Goal: Communication & Community: Answer question/provide support

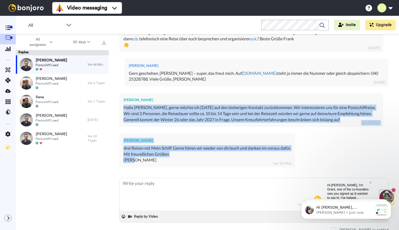
drag, startPoint x: 123, startPoint y: 104, endPoint x: 148, endPoint y: 160, distance: 61.3
click at [148, 160] on div "Matthias Morr Ahoi Frank, ich habe für dich eine kurze persönliche Nachricht au…" at bounding box center [253, 68] width 269 height 209
copy div "Hallo Matthias, gerne möchte ich heute auf den bisherigen Kontakt zurückkommen.…"
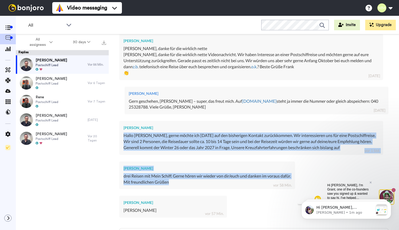
scroll to position [132, 0]
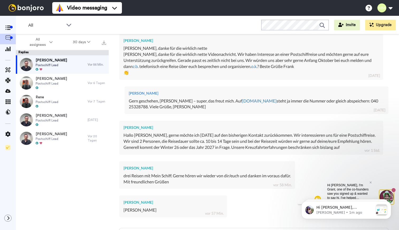
click at [291, 111] on div "Matthias Morr Gern geschehen, Frank – super, das freut mich. Auf morr.de steht …" at bounding box center [257, 101] width 264 height 28
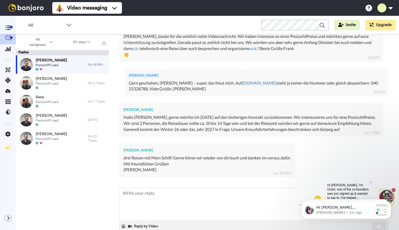
scroll to position [150, 0]
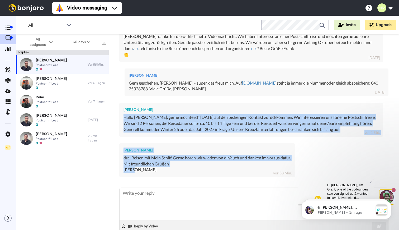
drag, startPoint x: 123, startPoint y: 115, endPoint x: 134, endPoint y: 172, distance: 58.3
click at [134, 172] on div "Matthias Morr Ahoi Frank, ich habe für dich eine kurze persönliche Nachricht au…" at bounding box center [253, 78] width 269 height 209
copy div "Hallo Matthias, gerne möchte ich heute auf den bisherigen Kontakt zurückkommen.…"
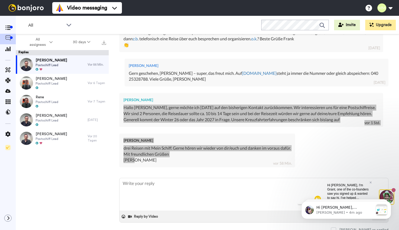
scroll to position [137, 0]
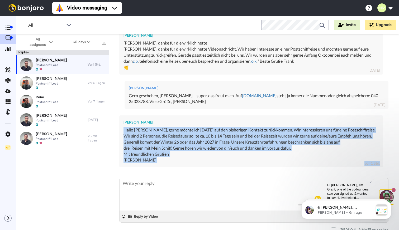
type textarea "x"
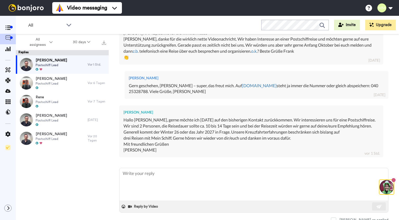
type textarea "H"
type textarea "x"
type textarea "Ha"
type textarea "x"
type textarea "Hal"
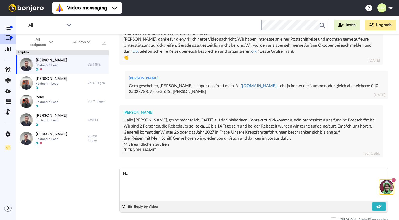
type textarea "x"
type textarea "Hall"
type textarea "x"
type textarea "Hallo"
type textarea "x"
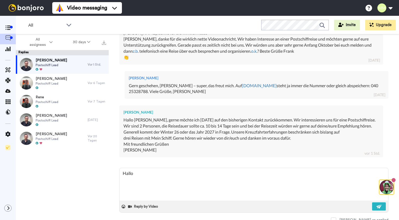
type textarea "Hallo"
type textarea "x"
type textarea "Hallo F"
type textarea "x"
type textarea "Hallo Fr"
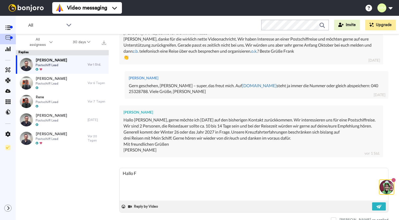
type textarea "x"
type textarea "Hallo Fra"
type textarea "x"
type textarea "Hallo Fran"
type textarea "x"
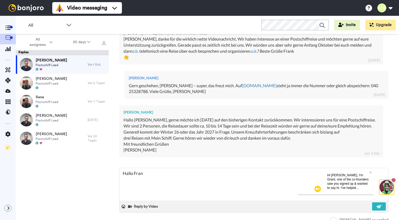
type textarea "Hallo Fran,"
type textarea "x"
type textarea "Hallo Fran,"
type textarea "x"
type textarea "Hallo Fran,"
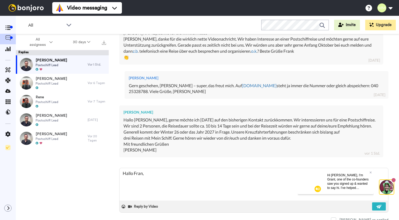
type textarea "x"
type textarea "Hallo Fran"
type textarea "x"
type textarea "[PERSON_NAME]"
type textarea "x"
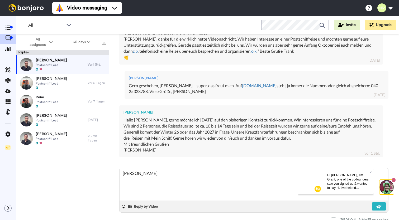
type textarea "[PERSON_NAME],"
type textarea "x"
type textarea "[PERSON_NAME],"
type textarea "x"
type textarea "[PERSON_NAME],"
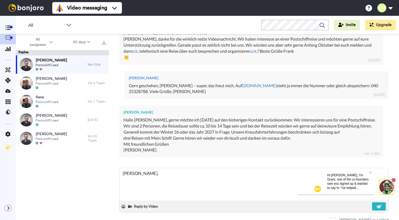
type textarea "x"
type textarea "[PERSON_NAME],"
type textarea "x"
type textarea "[PERSON_NAME],"
type textarea "x"
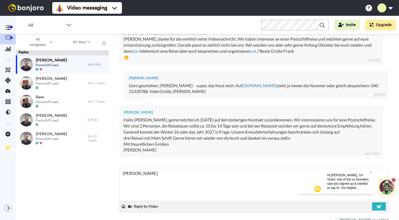
type textarea "[PERSON_NAME],"
type textarea "x"
type textarea "[PERSON_NAME], s"
type textarea "x"
type textarea "[PERSON_NAME], su"
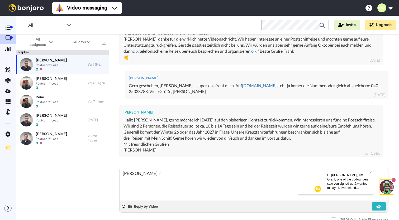
type textarea "x"
type textarea "[PERSON_NAME], sup"
type textarea "x"
type textarea "[PERSON_NAME], supt"
type textarea "x"
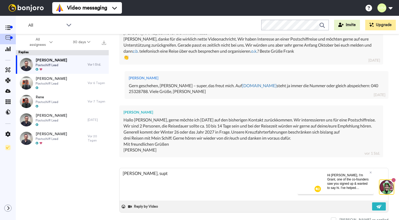
type textarea "[PERSON_NAME], supte"
type textarea "x"
type textarea "[PERSON_NAME], supter"
type textarea "x"
type textarea "[PERSON_NAME], super"
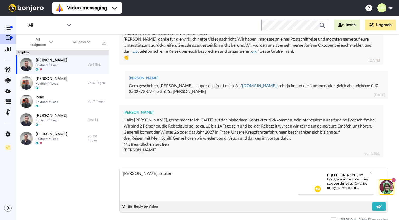
type textarea "x"
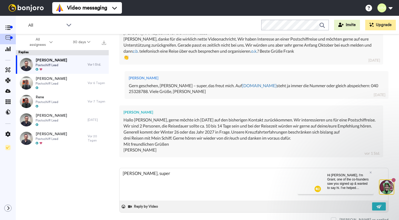
type textarea "[PERSON_NAME], super."
type textarea "x"
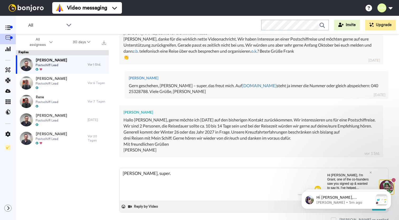
type textarea "[PERSON_NAME], super."
type textarea "x"
type textarea "[PERSON_NAME], super"
type textarea "x"
type textarea "[PERSON_NAME], super"
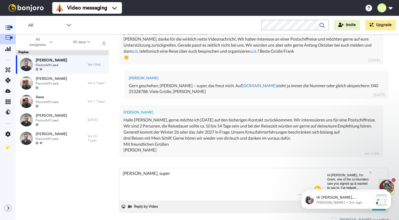
type textarea "x"
type textarea "[PERSON_NAME], super -"
type textarea "x"
type textarea "[PERSON_NAME], super -"
type textarea "x"
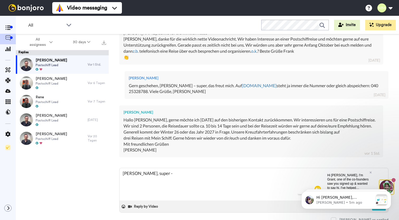
type textarea "[PERSON_NAME], super - d"
type textarea "x"
type textarea "[PERSON_NAME], super - da"
type textarea "x"
type textarea "[PERSON_NAME], super - das"
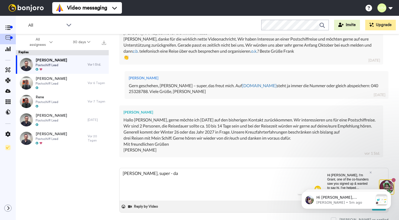
type textarea "x"
type textarea "[PERSON_NAME], super - das"
type textarea "x"
type textarea "[PERSON_NAME], super - das g"
type textarea "x"
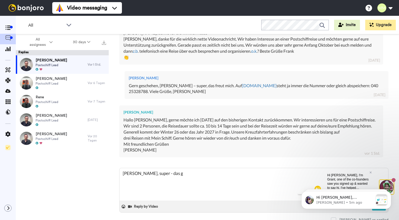
type textarea "[PERSON_NAME], super - das gi"
type textarea "x"
type textarea "[PERSON_NAME], super - das gin"
type textarea "x"
type textarea "[PERSON_NAME], super - das ging"
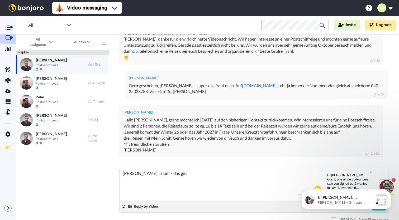
type textarea "x"
type textarea "[PERSON_NAME], super - das ging"
type textarea "x"
type textarea "[PERSON_NAME], super - das ging j"
type textarea "x"
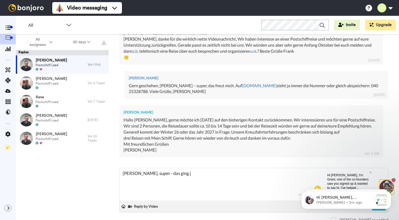
type textarea "[PERSON_NAME], super - das ging ja"
type textarea "x"
type textarea "[PERSON_NAME], super - das ging ja"
type textarea "x"
type textarea "[PERSON_NAME], super - das ging ja f"
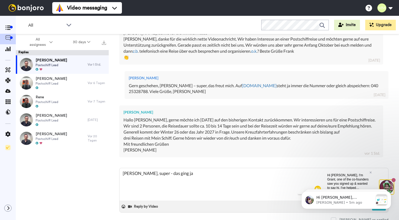
type textarea "x"
type textarea "[PERSON_NAME], super - das ging ja fi"
type textarea "x"
type textarea "[PERSON_NAME], super - das ging ja fix"
type textarea "x"
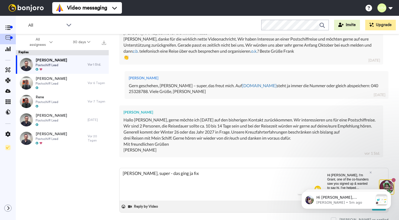
type textarea "[PERSON_NAME], super - das ging ja fix!"
type textarea "x"
type textarea "[PERSON_NAME], super - das ging ja fix!"
type textarea "x"
type textarea "[PERSON_NAME], super - das ging ja fix! I"
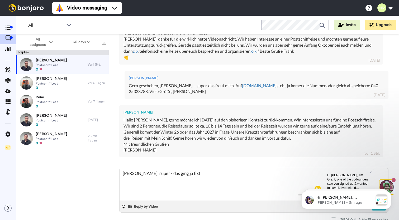
type textarea "x"
type textarea "[PERSON_NAME], super - das ging ja fix! Ic"
type textarea "x"
type textarea "[PERSON_NAME], super - das ging ja fix! Ich"
type textarea "x"
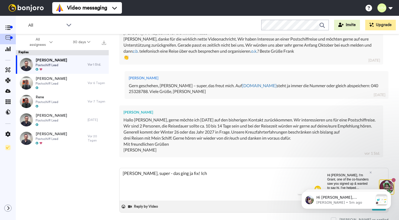
type textarea "[PERSON_NAME], super - das ging ja fix! Ich"
type textarea "x"
type textarea "[PERSON_NAME], super - das ging ja fix! Ich h"
type textarea "x"
type textarea "[PERSON_NAME], super - das ging ja fix! Ich ha"
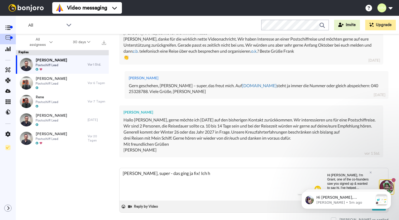
type textarea "x"
type textarea "[PERSON_NAME], super - das ging ja fix! Ich hab"
type textarea "x"
type textarea "[PERSON_NAME], super - das ging ja fix! Ich habe"
type textarea "x"
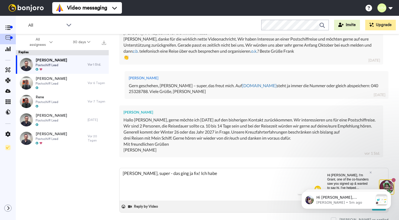
type textarea "[PERSON_NAME], super - das ging ja fix! Ich habe"
type textarea "x"
type textarea "[PERSON_NAME], super - das ging ja fix! Ich habe e"
type textarea "x"
type textarea "[PERSON_NAME], super - das ging ja fix! Ich habe es"
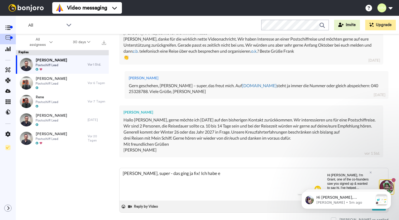
type textarea "x"
type textarea "[PERSON_NAME], super - das ging ja fix! Ich habe es"
type textarea "x"
type textarea "[PERSON_NAME], super - das ging ja fix! Ich habe es a"
type textarea "x"
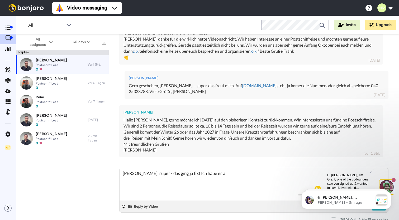
type textarea "[PERSON_NAME], super - das ging ja fix! Ich habe es an"
type textarea "x"
type textarea "[PERSON_NAME], super - das ging ja fix! Ich habe es an"
type textarea "x"
type textarea "[PERSON_NAME], super - das ging ja fix! Ich habe es an m"
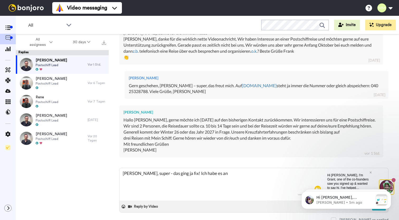
type textarea "x"
type textarea "[PERSON_NAME], super - das ging ja fix! Ich habe es an me"
type textarea "x"
type textarea "[PERSON_NAME], super - das ging ja fix! Ich habe es an mei"
type textarea "x"
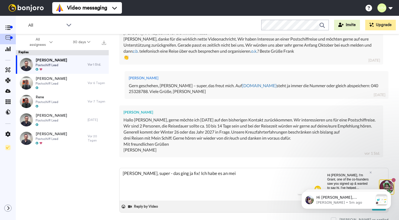
type textarea "[PERSON_NAME], super - das ging ja fix! Ich habe es an mein"
type textarea "x"
type textarea "[PERSON_NAME], super - das ging ja fix! Ich habe es an meine"
type textarea "x"
type textarea "[PERSON_NAME], super - das ging ja fix! Ich habe es an meine"
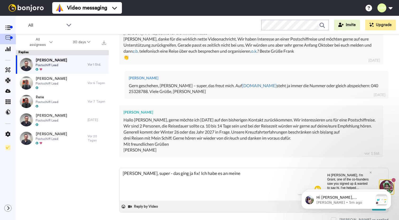
type textarea "x"
type textarea "[PERSON_NAME], super - das ging ja fix! Ich habe es an meine E"
type textarea "x"
type textarea "[PERSON_NAME], super - das ging ja fix! Ich habe es an meine Ep"
type textarea "x"
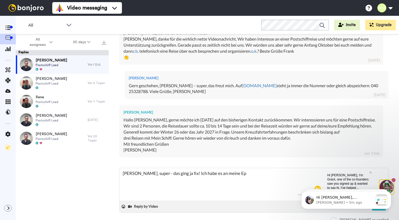
type textarea "[PERSON_NAME], super - das ging ja fix! Ich habe es an meine E"
type textarea "x"
type textarea "[PERSON_NAME], super - das ging ja fix! Ich habe es an meine Ex"
type textarea "x"
type textarea "[PERSON_NAME], super - das ging ja fix! Ich habe es an meine Exp"
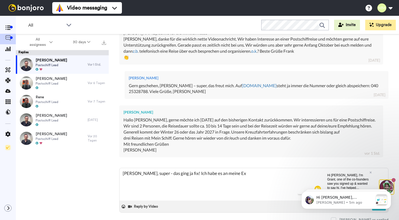
type textarea "x"
type textarea "[PERSON_NAME], super - das ging ja fix! Ich habe es an meine Expe"
type textarea "x"
type textarea "[PERSON_NAME], super - das ging ja fix! Ich habe es an meine Exper"
type textarea "x"
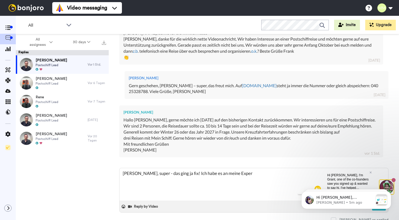
type textarea "[PERSON_NAME], super - das ging ja fix! Ich habe es an meine Expert"
type textarea "x"
type textarea "[PERSON_NAME], super - das ging ja fix! Ich habe es an meine Experte"
type textarea "x"
type textarea "[PERSON_NAME], super - das ging ja fix! Ich habe es an meine Experten"
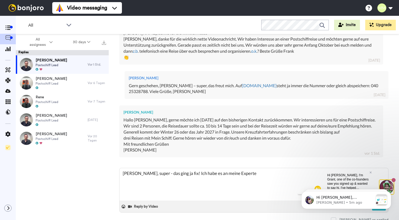
type textarea "x"
type textarea "[PERSON_NAME], super - das ging ja fix! Ich habe es an meine Experten"
type textarea "x"
type textarea "[PERSON_NAME], super - das ging ja fix! Ich habe es an meine Experten w"
type textarea "x"
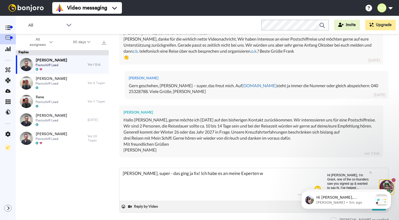
type textarea "[PERSON_NAME], super - das ging ja fix! Ich habe es an meine Experten we"
type textarea "x"
type textarea "[PERSON_NAME], super - das ging ja fix! Ich habe es an meine Experten wei"
type textarea "x"
type textarea "[PERSON_NAME], super - das ging ja fix! Ich habe es an meine Experten weit"
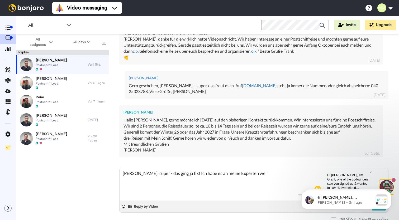
type textarea "x"
type textarea "[PERSON_NAME], super - das ging ja fix! Ich habe es an meine Experten weite"
type textarea "x"
type textarea "[PERSON_NAME], super - das ging ja fix! Ich habe es an meine Experten weiter"
type textarea "x"
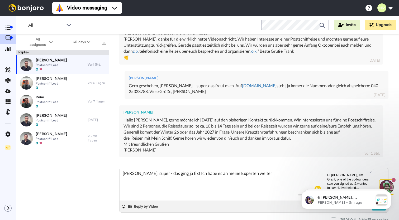
type textarea "[PERSON_NAME], super - das ging ja fix! Ich habe es an meine Experten weiterg"
type textarea "x"
type textarea "[PERSON_NAME], super - das ging ja fix! Ich habe es an meine Experten weitergl"
type textarea "x"
type textarea "[PERSON_NAME], super - das ging ja fix! Ich habe es an meine Experten weitergle"
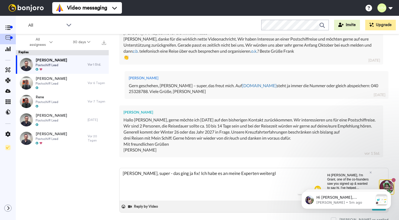
type textarea "x"
type textarea "[PERSON_NAME], super - das ging ja fix! Ich habe es an meine Experten weiterglee"
type textarea "x"
type textarea "[PERSON_NAME], super - das ging ja fix! Ich habe es an meine Experten weitergle"
type textarea "x"
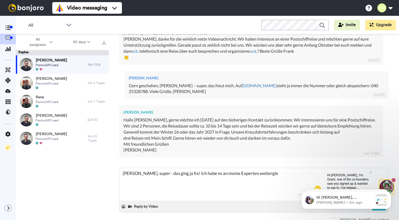
type textarea "[PERSON_NAME], super - das ging ja fix! Ich habe es an meine Experten weitergl"
type textarea "x"
type textarea "[PERSON_NAME], super - das ging ja fix! Ich habe es an meine Experten weiterg"
type textarea "x"
type textarea "[PERSON_NAME], super - das ging ja fix! Ich habe es an meine Experten weiterge"
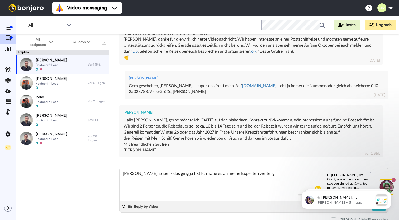
type textarea "x"
type textarea "[PERSON_NAME], super - das ging ja fix! Ich habe es an meine Experten weitergel"
type textarea "x"
type textarea "[PERSON_NAME], super - das ging ja fix! Ich habe es an meine Experten weitergele"
type textarea "x"
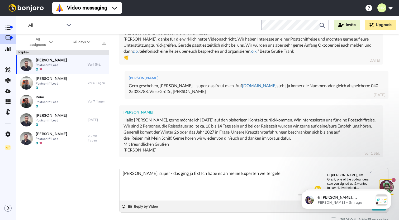
type textarea "[PERSON_NAME], super - das ging ja fix! Ich habe es an meine Experten weitergel…"
type textarea "x"
drag, startPoint x: 371, startPoint y: 173, endPoint x: 669, endPoint y: 342, distance: 342.1
click at [371, 173] on icon at bounding box center [370, 172] width 2 height 2
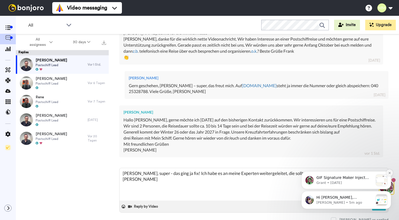
click at [388, 172] on icon "Dismiss notification" at bounding box center [389, 173] width 3 height 3
click at [389, 192] on icon "Dismiss notification" at bounding box center [389, 193] width 3 height 3
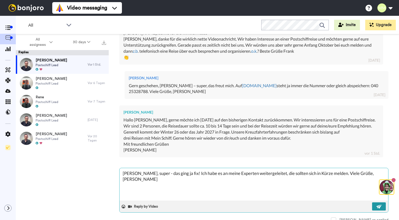
click at [380, 205] on img at bounding box center [379, 207] width 6 height 4
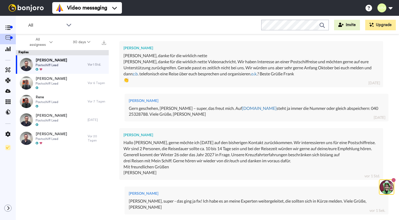
scroll to position [124, 0]
